Goal: Information Seeking & Learning: Learn about a topic

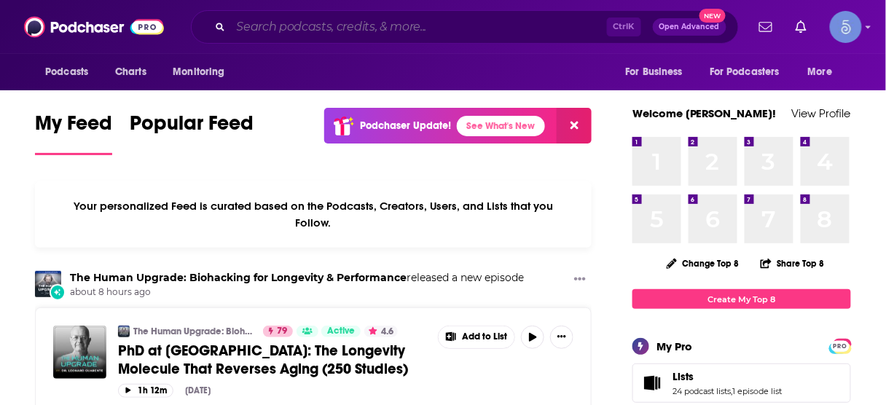
click at [449, 26] on input "Search podcasts, credits, & more..." at bounding box center [419, 26] width 376 height 23
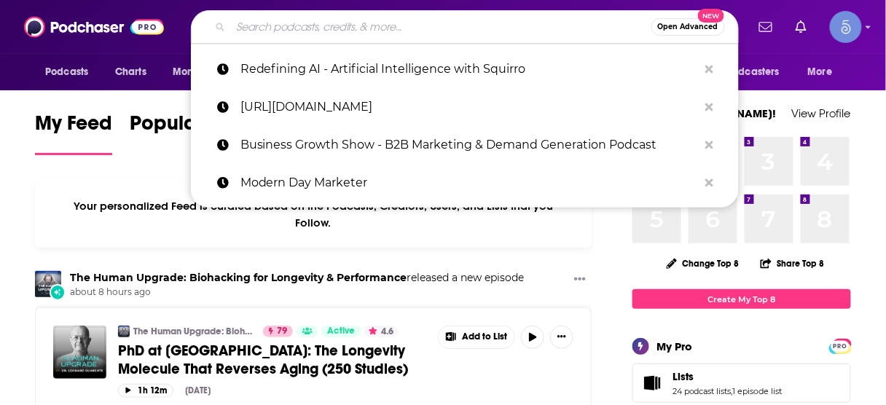
paste input "Different Facets of Happiness 2"
type input "Different Facets of Happiness 2"
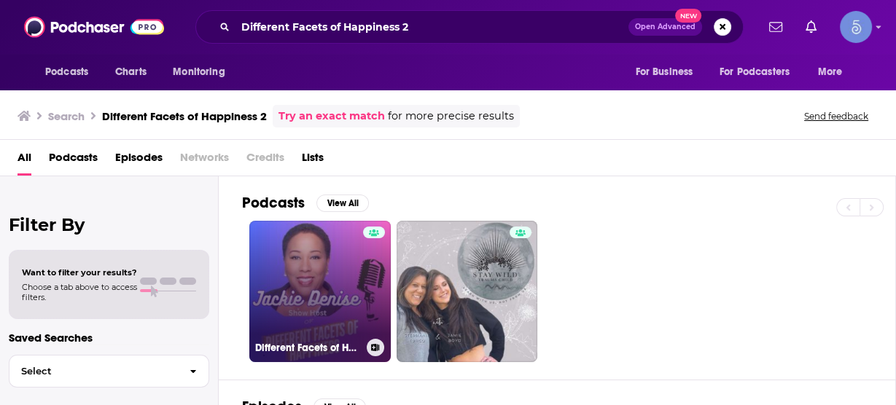
click at [318, 262] on link "Different Facets of Happiness 2" at bounding box center [319, 291] width 141 height 141
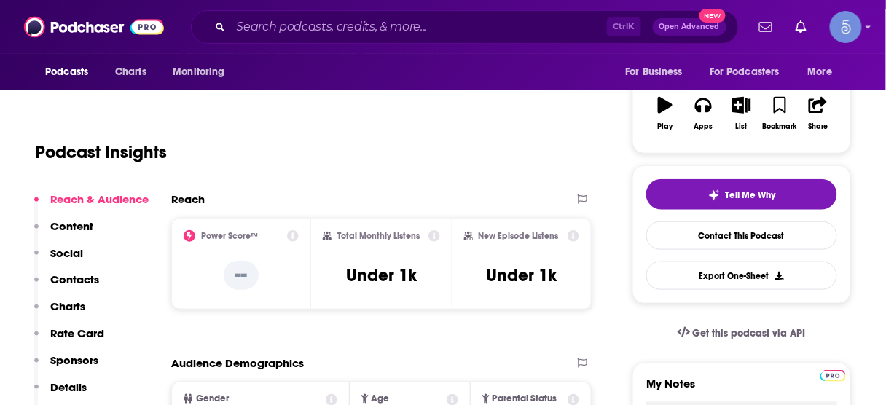
scroll to position [233, 0]
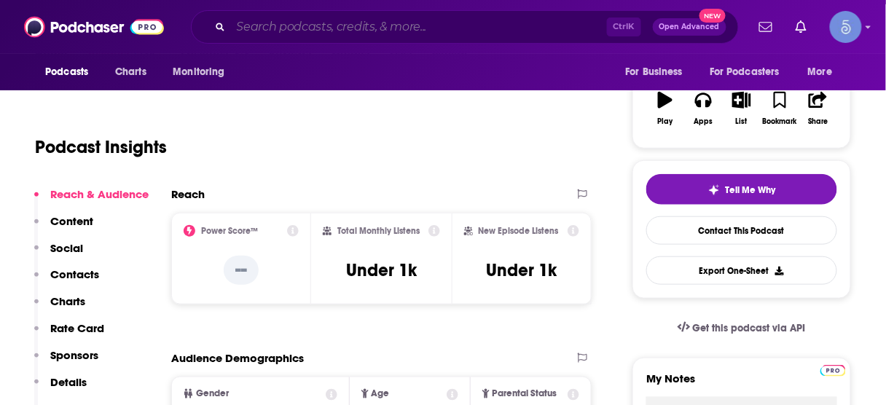
click at [458, 20] on input "Search podcasts, credits, & more..." at bounding box center [419, 26] width 376 height 23
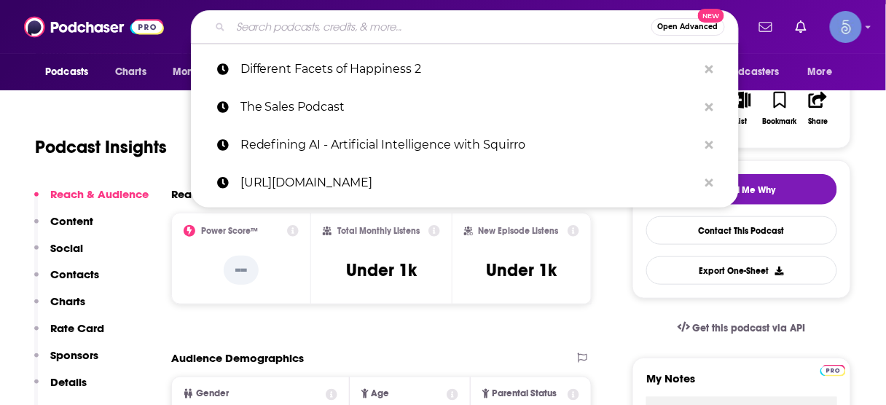
paste input "The Vibe Science Podcast"
type input "The Vibe Science Podcast"
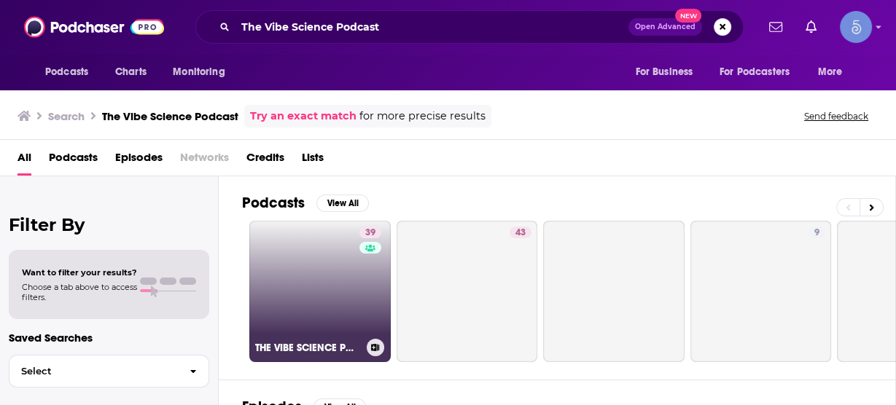
click at [341, 264] on link "39 THE VIBE SCIENCE PODCAST" at bounding box center [319, 291] width 141 height 141
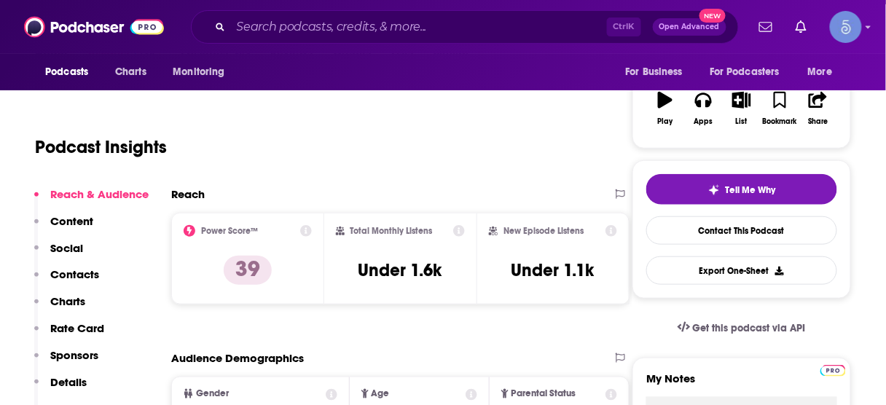
scroll to position [175, 0]
